Goal: Communication & Community: Participate in discussion

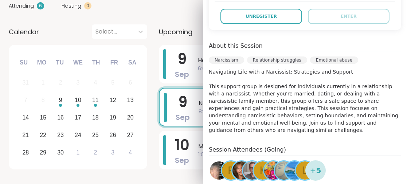
scroll to position [219, 0]
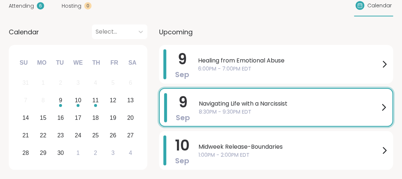
click at [223, 103] on span "Navigating Life with a Narcissist" at bounding box center [289, 103] width 181 height 9
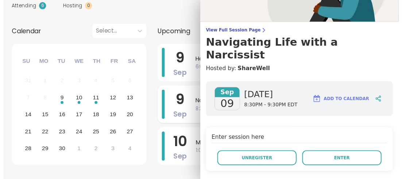
scroll to position [73, 0]
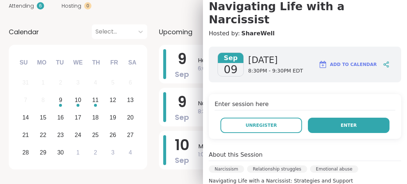
click at [321, 118] on button "Enter" at bounding box center [349, 125] width 82 height 15
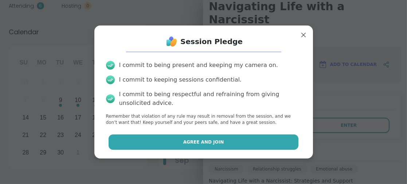
click at [178, 139] on button "Agree and Join" at bounding box center [204, 142] width 190 height 15
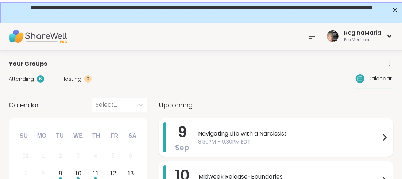
click at [219, 133] on span "Navigating Life with a Narcissist" at bounding box center [289, 133] width 182 height 9
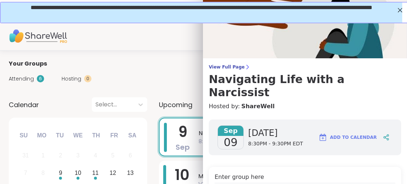
scroll to position [36, 0]
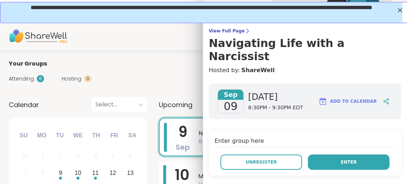
click at [330, 155] on button "Enter" at bounding box center [349, 162] width 82 height 15
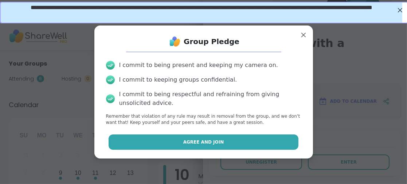
click at [227, 138] on button "Agree and Join" at bounding box center [204, 142] width 190 height 15
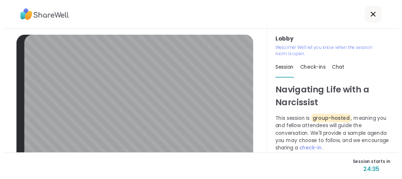
scroll to position [36, 0]
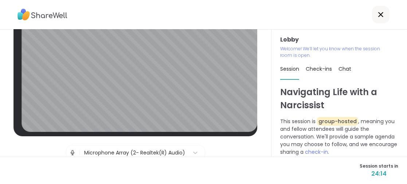
click at [377, 17] on icon at bounding box center [381, 14] width 9 height 9
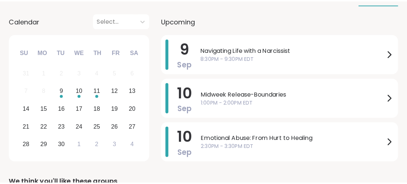
scroll to position [91, 0]
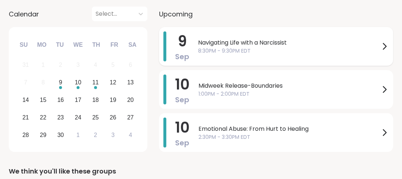
click at [228, 42] on span "Navigating Life with a Narcissist" at bounding box center [289, 42] width 182 height 9
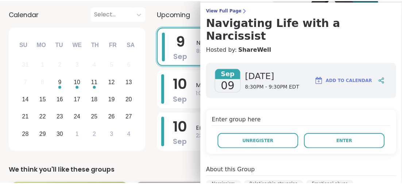
scroll to position [56, 0]
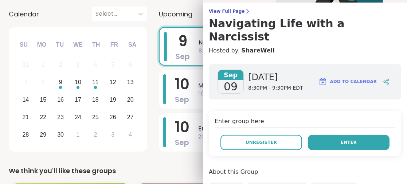
click at [341, 139] on span "Enter" at bounding box center [349, 142] width 16 height 7
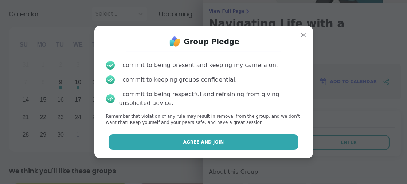
click at [221, 139] on button "Agree and Join" at bounding box center [204, 142] width 190 height 15
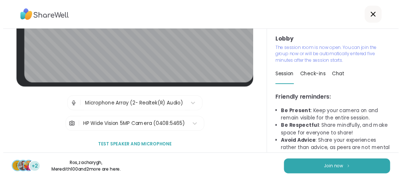
scroll to position [6, 0]
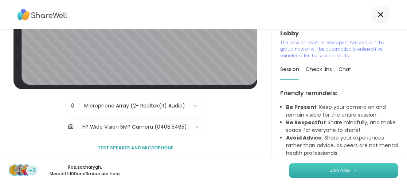
click at [322, 170] on button "Join now" at bounding box center [343, 170] width 109 height 15
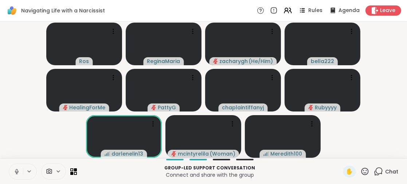
click at [15, 170] on icon at bounding box center [16, 171] width 7 height 7
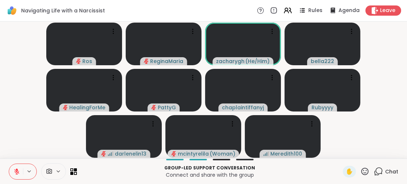
click at [16, 166] on button at bounding box center [16, 171] width 14 height 15
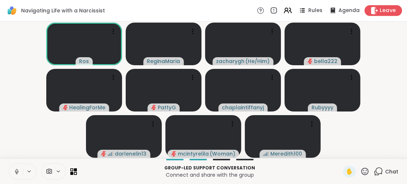
click at [380, 8] on span "Leave" at bounding box center [388, 11] width 16 height 8
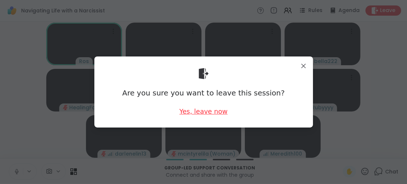
click at [206, 111] on div "Yes, leave now" at bounding box center [203, 111] width 48 height 9
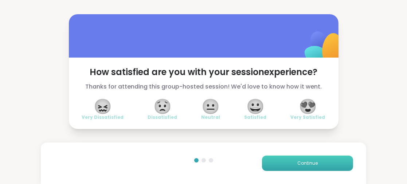
click at [284, 160] on button "Continue" at bounding box center [307, 163] width 91 height 15
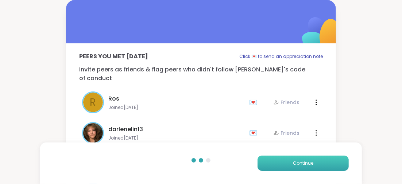
click at [284, 160] on button "Continue" at bounding box center [302, 163] width 91 height 15
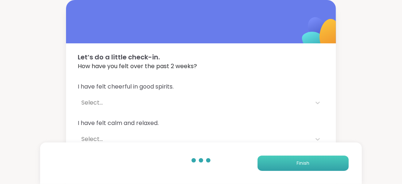
click at [284, 160] on button "Finish" at bounding box center [302, 163] width 91 height 15
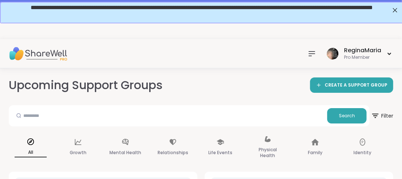
click at [311, 52] on icon at bounding box center [311, 53] width 9 height 9
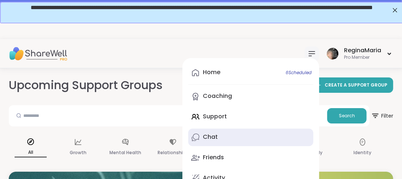
scroll to position [36, 0]
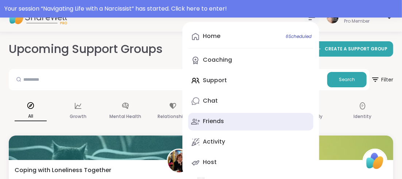
click at [208, 119] on div "Friends" at bounding box center [213, 121] width 21 height 8
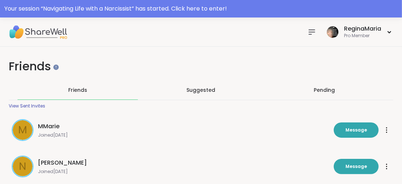
click at [311, 32] on icon at bounding box center [312, 32] width 6 height 4
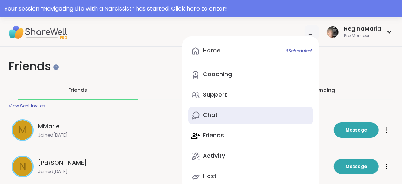
click at [208, 113] on div "Chat" at bounding box center [210, 115] width 15 height 8
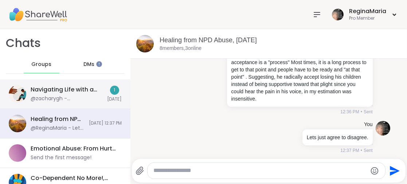
click at [76, 89] on div "Navigating Life with a Narcissist, [DATE]" at bounding box center [67, 90] width 72 height 8
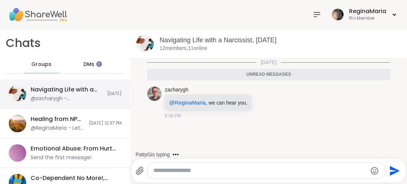
click at [60, 88] on div "Navigating Life with a Narcissist, [DATE]" at bounding box center [67, 90] width 72 height 8
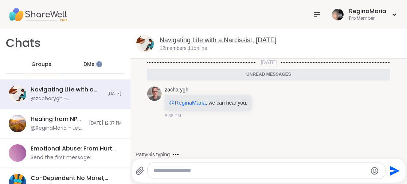
click at [233, 41] on link "Navigating Life with a Narcissist, [DATE]" at bounding box center [218, 39] width 117 height 7
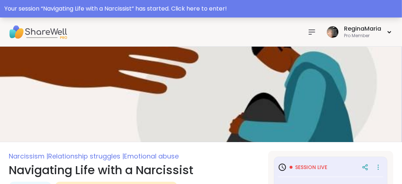
click at [222, 7] on div "Your session “ Navigating Life with a Narcissist ” has started. Click here to e…" at bounding box center [200, 8] width 393 height 9
type textarea "*"
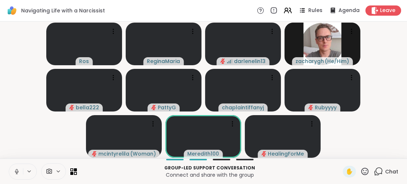
click at [17, 170] on icon at bounding box center [17, 170] width 2 height 3
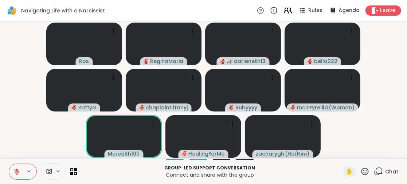
click at [284, 11] on icon at bounding box center [287, 10] width 9 height 9
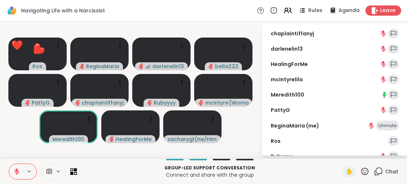
scroll to position [62, 0]
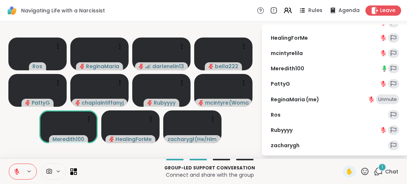
click at [382, 167] on span "1" at bounding box center [382, 167] width 1 height 6
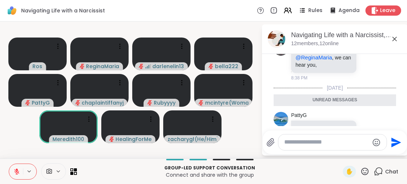
scroll to position [0, 0]
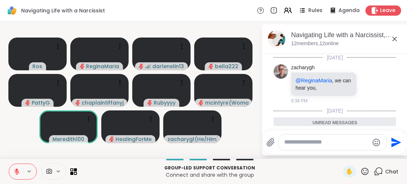
click at [394, 35] on icon at bounding box center [395, 39] width 9 height 9
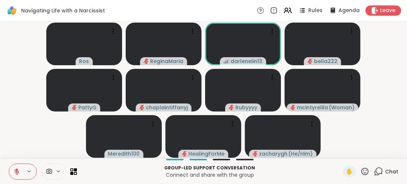
click at [374, 170] on icon at bounding box center [378, 171] width 9 height 9
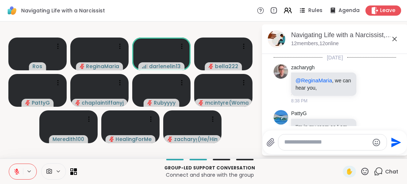
scroll to position [96, 0]
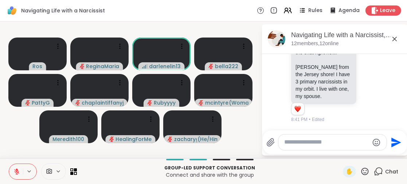
click at [286, 144] on textarea "Type your message" at bounding box center [326, 143] width 85 height 8
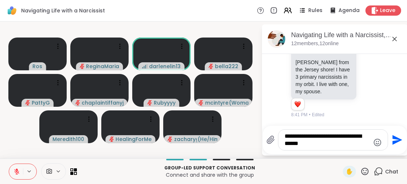
type textarea "**********"
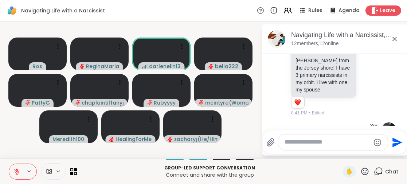
scroll to position [149, 0]
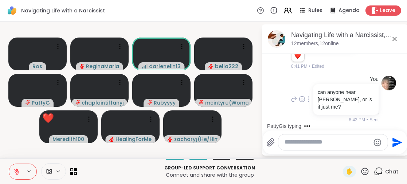
click at [309, 99] on icon at bounding box center [309, 99] width 1 height 5
click at [315, 109] on icon at bounding box center [317, 109] width 7 height 7
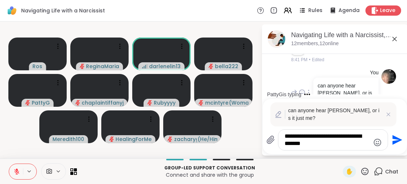
scroll to position [184, 0]
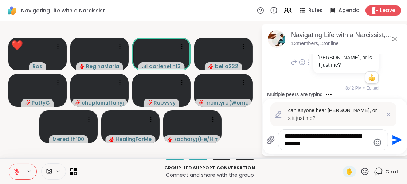
click at [309, 144] on textarea "**********" at bounding box center [327, 140] width 85 height 15
type textarea "**********"
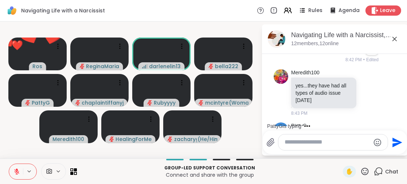
scroll to position [266, 0]
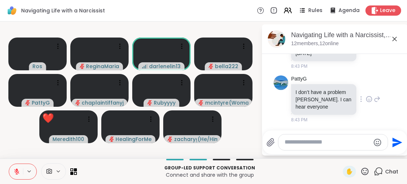
click at [366, 100] on icon at bounding box center [369, 99] width 7 height 7
click at [350, 87] on div "Select Reaction: Thumbs up" at bounding box center [353, 87] width 7 height 7
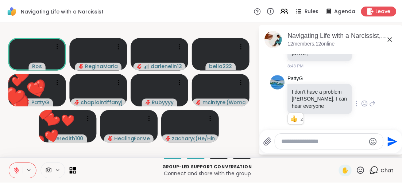
scroll to position [276, 0]
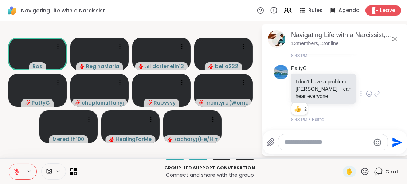
click at [395, 39] on icon at bounding box center [395, 39] width 4 height 4
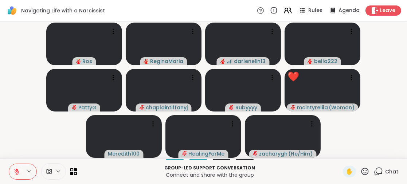
click at [17, 171] on icon at bounding box center [17, 169] width 2 height 3
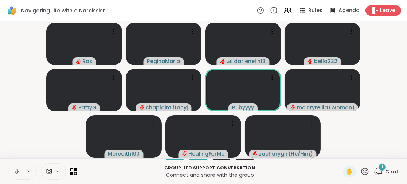
click at [15, 170] on icon at bounding box center [16, 171] width 7 height 7
click at [15, 170] on icon at bounding box center [16, 171] width 5 height 5
click at [15, 170] on icon at bounding box center [16, 171] width 7 height 7
click at [193, 32] on icon at bounding box center [192, 31] width 7 height 7
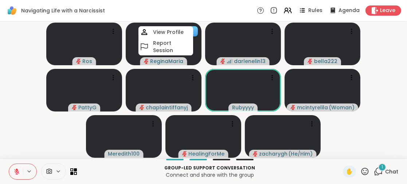
click at [189, 58] on video at bounding box center [164, 44] width 76 height 43
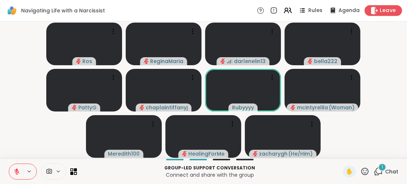
click at [380, 9] on span "Leave" at bounding box center [388, 11] width 16 height 8
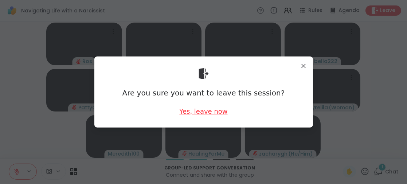
click at [201, 112] on div "Yes, leave now" at bounding box center [203, 111] width 48 height 9
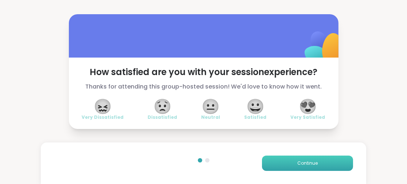
click at [285, 160] on button "Continue" at bounding box center [307, 163] width 91 height 15
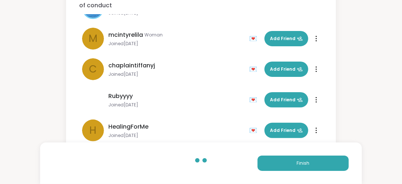
scroll to position [81, 0]
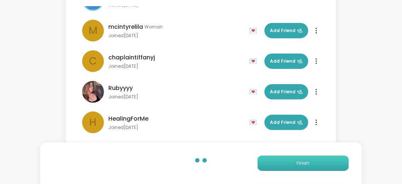
click at [282, 160] on button "Finish" at bounding box center [302, 163] width 91 height 15
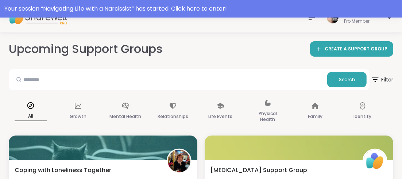
scroll to position [73, 0]
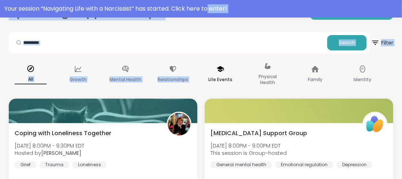
drag, startPoint x: 213, startPoint y: 9, endPoint x: 210, endPoint y: 57, distance: 47.5
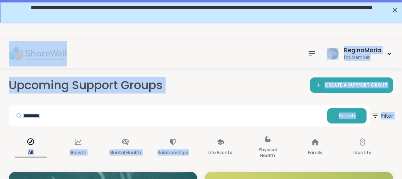
click at [198, 48] on div "ReginaMaria Pro Member" at bounding box center [201, 53] width 402 height 29
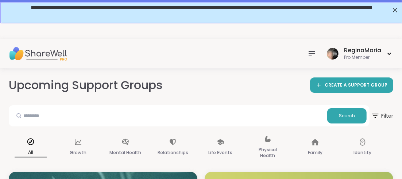
click at [311, 52] on icon at bounding box center [311, 53] width 9 height 9
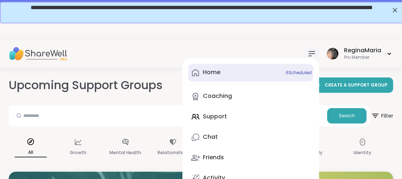
click at [214, 70] on div "Home 6 Scheduled" at bounding box center [212, 72] width 18 height 8
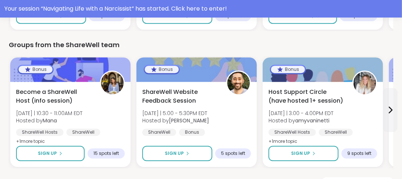
scroll to position [1077, 0]
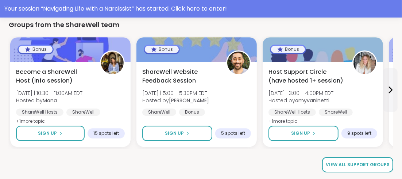
click at [333, 161] on span "View all support groups" at bounding box center [358, 164] width 64 height 7
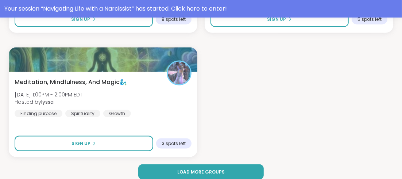
scroll to position [1868, 0]
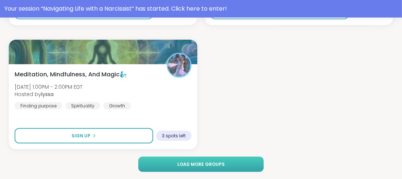
click at [216, 163] on span "Load more groups" at bounding box center [200, 164] width 47 height 7
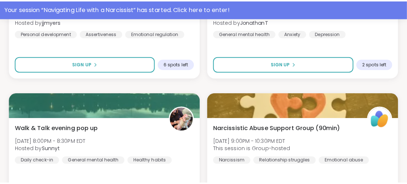
scroll to position [2597, 0]
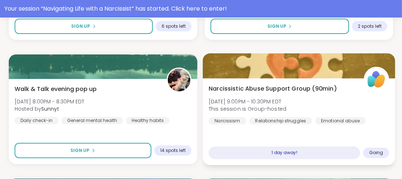
click at [267, 86] on span "Narcissistic Abuse Support Group (90min)" at bounding box center [273, 88] width 128 height 9
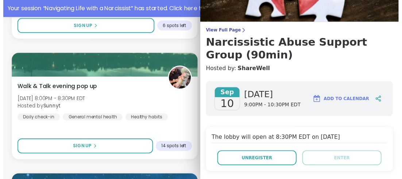
scroll to position [0, 0]
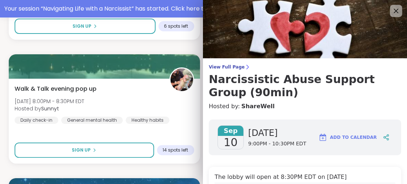
click at [392, 9] on icon at bounding box center [396, 10] width 9 height 9
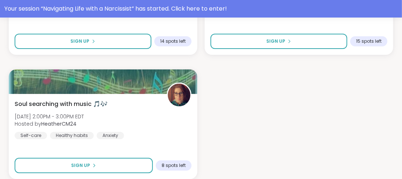
scroll to position [3910, 0]
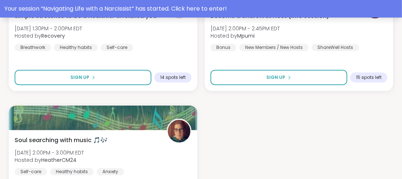
click at [208, 8] on div "Your session “ Navigating Life with a Narcissist ” has started. Click here to e…" at bounding box center [200, 8] width 393 height 9
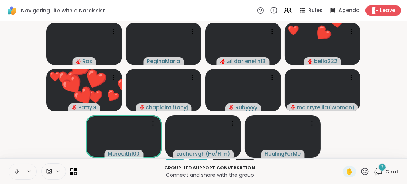
click at [362, 170] on icon at bounding box center [365, 171] width 7 height 7
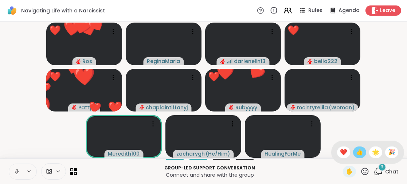
click at [356, 155] on span "👍" at bounding box center [359, 152] width 7 height 9
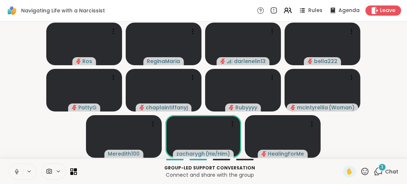
click at [381, 167] on span "3" at bounding box center [382, 167] width 3 height 6
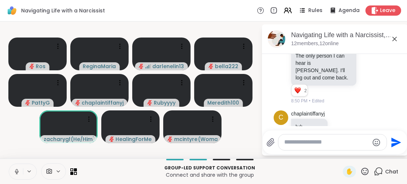
scroll to position [478, 0]
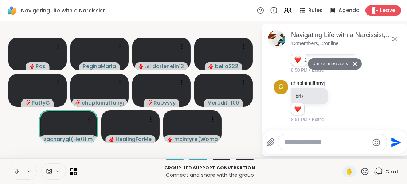
click at [362, 172] on icon at bounding box center [365, 171] width 7 height 7
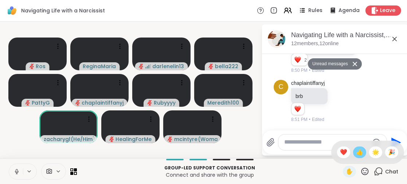
click at [356, 154] on span "👍" at bounding box center [359, 152] width 7 height 9
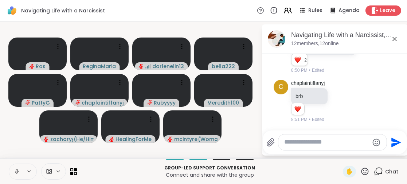
click at [16, 171] on icon at bounding box center [16, 171] width 7 height 7
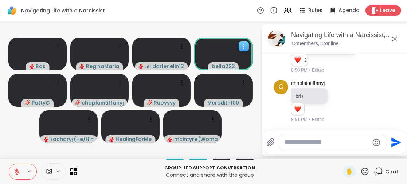
click at [240, 57] on video at bounding box center [223, 54] width 58 height 33
click at [272, 176] on p "Connect and share with the group" at bounding box center [209, 174] width 257 height 7
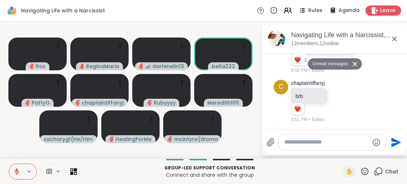
click at [288, 140] on textarea "Type your message" at bounding box center [326, 143] width 85 height 8
type textarea "**********"
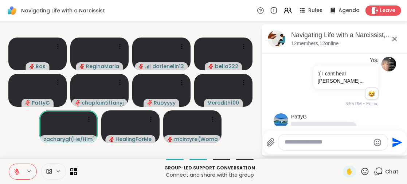
scroll to position [563, 0]
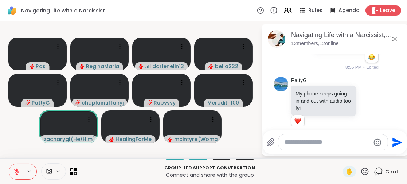
click at [361, 170] on icon at bounding box center [365, 171] width 9 height 9
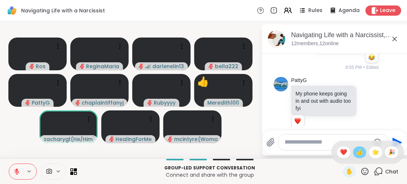
click at [356, 151] on span "👍" at bounding box center [359, 152] width 7 height 9
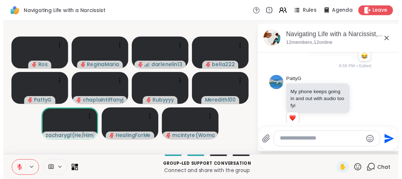
scroll to position [573, 0]
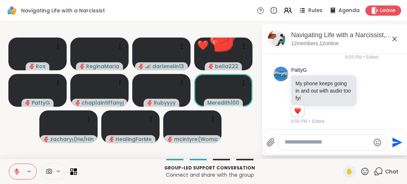
click at [362, 174] on icon at bounding box center [365, 171] width 9 height 9
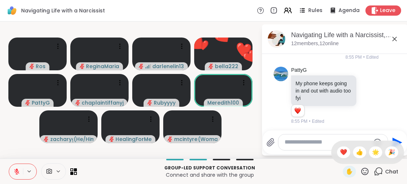
click at [356, 153] on span "👍" at bounding box center [359, 152] width 7 height 9
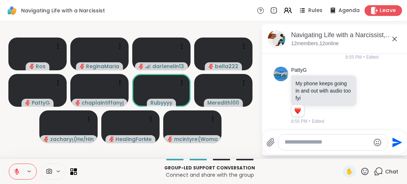
click at [382, 11] on span "Leave" at bounding box center [388, 11] width 16 height 8
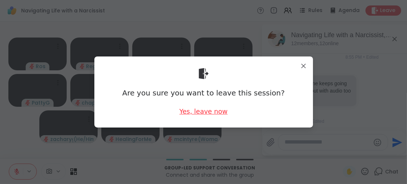
click at [209, 113] on div "Yes, leave now" at bounding box center [203, 111] width 48 height 9
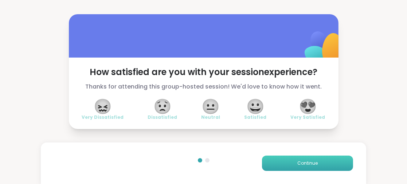
click at [298, 160] on span "Continue" at bounding box center [308, 163] width 20 height 7
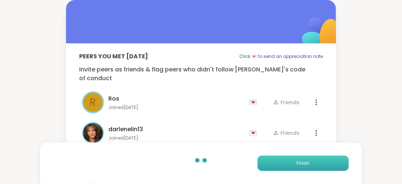
click at [298, 160] on span "Finish" at bounding box center [302, 163] width 13 height 7
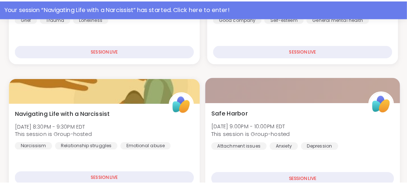
scroll to position [255, 0]
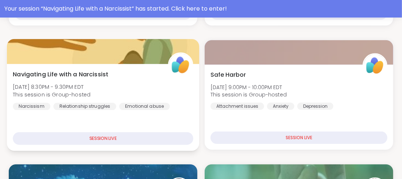
click at [86, 74] on span "Navigating Life with a Narcissist" at bounding box center [61, 74] width 96 height 9
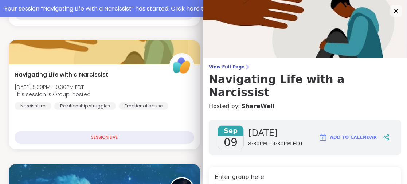
scroll to position [36, 0]
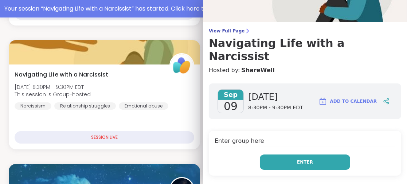
click at [274, 155] on button "Enter" at bounding box center [305, 162] width 90 height 15
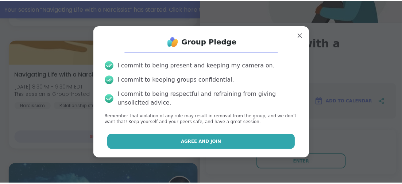
scroll to position [238, 0]
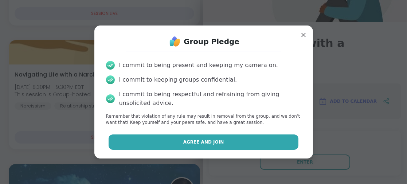
click at [249, 141] on button "Agree and Join" at bounding box center [204, 142] width 190 height 15
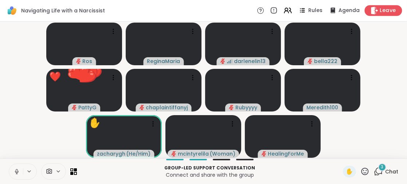
click at [387, 7] on span "Leave" at bounding box center [388, 11] width 16 height 8
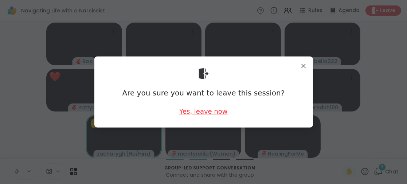
click at [193, 113] on div "Yes, leave now" at bounding box center [203, 111] width 48 height 9
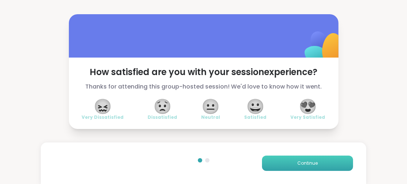
click at [280, 161] on button "Continue" at bounding box center [307, 163] width 91 height 15
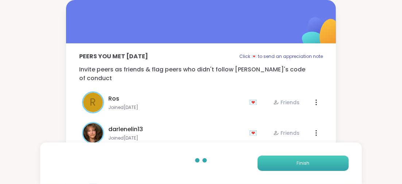
click at [280, 161] on button "Finish" at bounding box center [302, 163] width 91 height 15
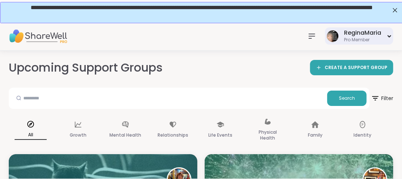
click at [350, 33] on div "ReginaMaria" at bounding box center [362, 33] width 37 height 8
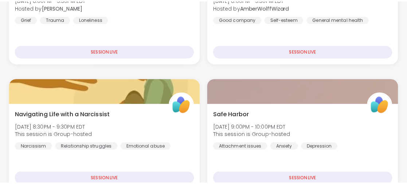
scroll to position [203, 0]
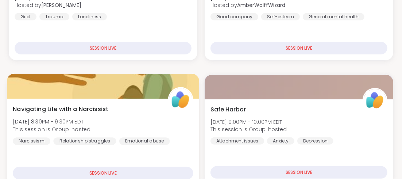
click at [101, 108] on span "Navigating Life with a Narcissist" at bounding box center [61, 108] width 96 height 9
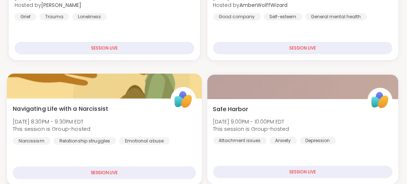
click at [99, 108] on span "Navigating Life with a Narcissist" at bounding box center [61, 108] width 96 height 9
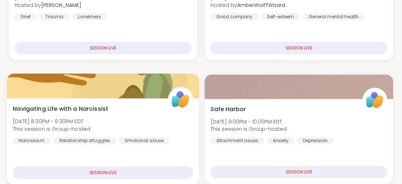
click at [98, 108] on span "Navigating Life with a Narcissist" at bounding box center [61, 108] width 96 height 9
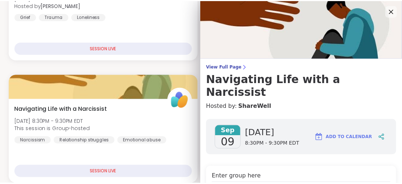
scroll to position [36, 0]
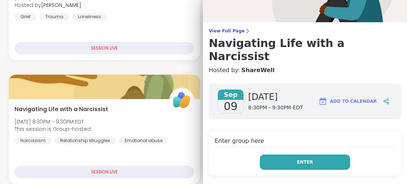
click at [300, 159] on span "Enter" at bounding box center [305, 162] width 16 height 7
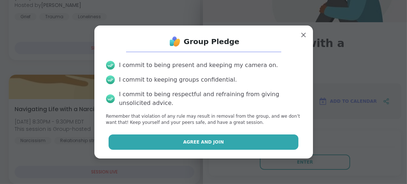
click at [217, 143] on button "Agree and Join" at bounding box center [204, 142] width 190 height 15
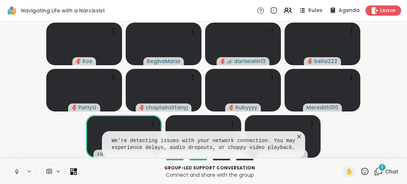
click at [299, 136] on icon at bounding box center [299, 136] width 7 height 7
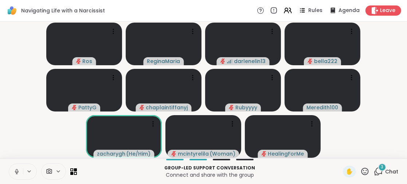
click at [379, 167] on div "3" at bounding box center [383, 167] width 8 height 8
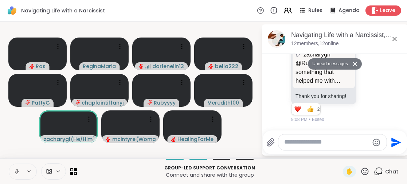
scroll to position [934, 0]
click at [361, 170] on icon at bounding box center [365, 171] width 9 height 9
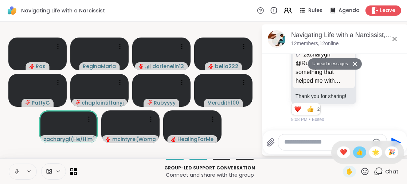
click at [356, 148] on span "👍" at bounding box center [359, 152] width 7 height 9
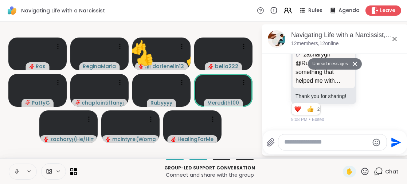
click at [286, 142] on textarea "Type your message" at bounding box center [326, 143] width 85 height 8
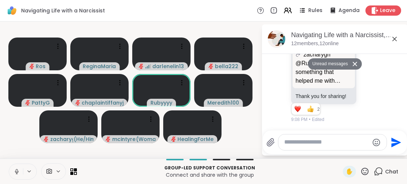
click at [287, 144] on textarea "Type your message" at bounding box center [326, 143] width 85 height 8
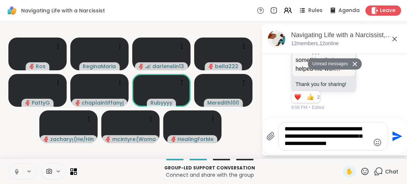
click at [376, 140] on icon "Emoji picker" at bounding box center [377, 142] width 9 height 9
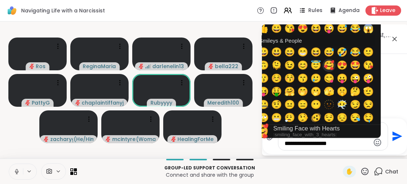
click at [327, 66] on span "🥰" at bounding box center [329, 66] width 11 height 10
type textarea "**********"
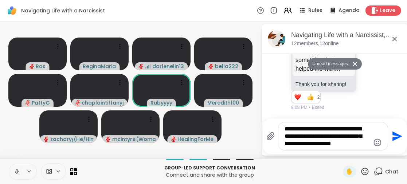
click at [368, 143] on textarea "**********" at bounding box center [327, 136] width 85 height 22
click at [395, 136] on icon "Send" at bounding box center [398, 137] width 10 height 10
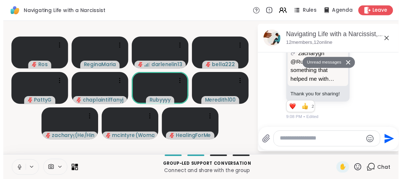
scroll to position [985, 0]
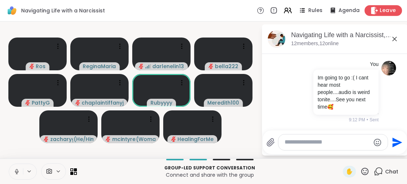
click at [385, 11] on span "Leave" at bounding box center [388, 11] width 16 height 8
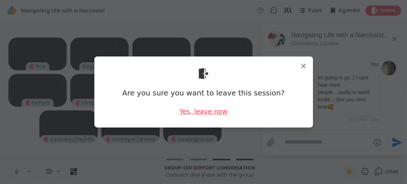
click at [197, 108] on div "Yes, leave now" at bounding box center [203, 111] width 48 height 9
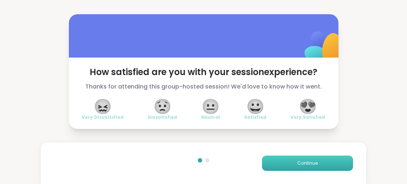
click at [287, 158] on button "Continue" at bounding box center [307, 163] width 91 height 15
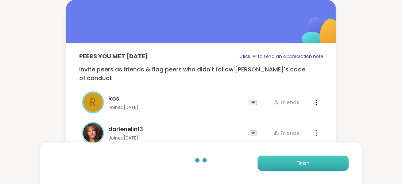
click at [299, 159] on button "Finish" at bounding box center [302, 163] width 91 height 15
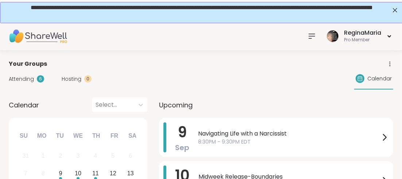
click at [311, 35] on icon at bounding box center [311, 36] width 9 height 9
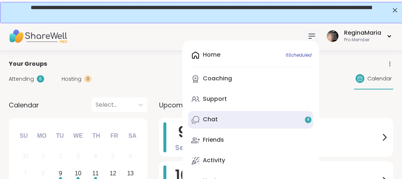
click at [309, 119] on span "4" at bounding box center [308, 119] width 3 height 6
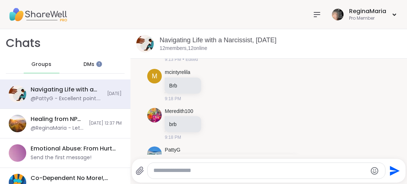
scroll to position [924, 0]
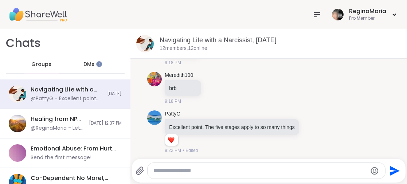
click at [84, 63] on span "DMs" at bounding box center [89, 64] width 11 height 7
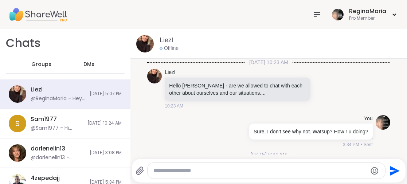
scroll to position [2013, 0]
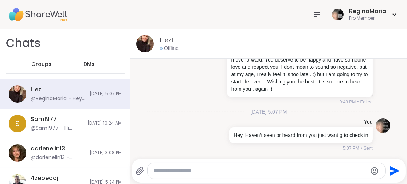
click at [313, 19] on icon at bounding box center [317, 14] width 9 height 9
